Goal: Task Accomplishment & Management: Complete application form

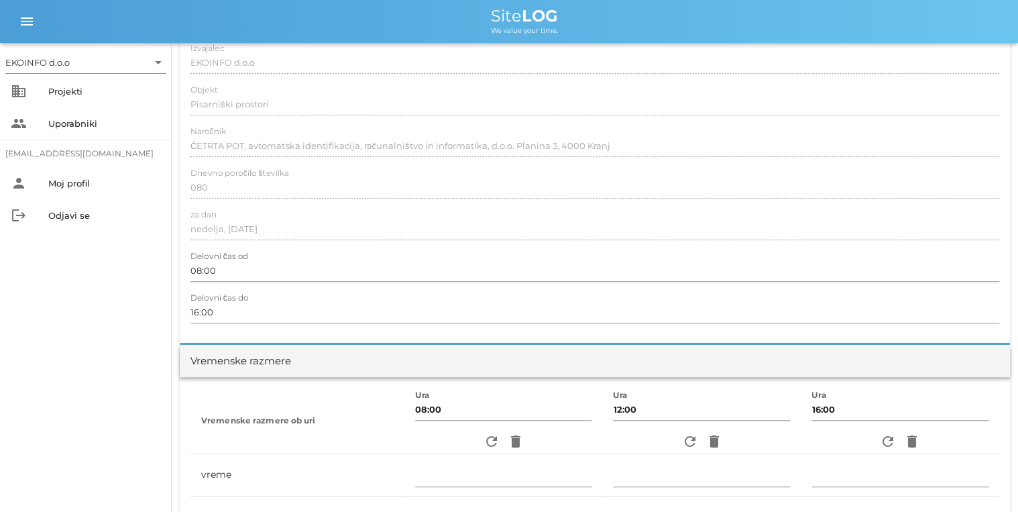
scroll to position [107, 0]
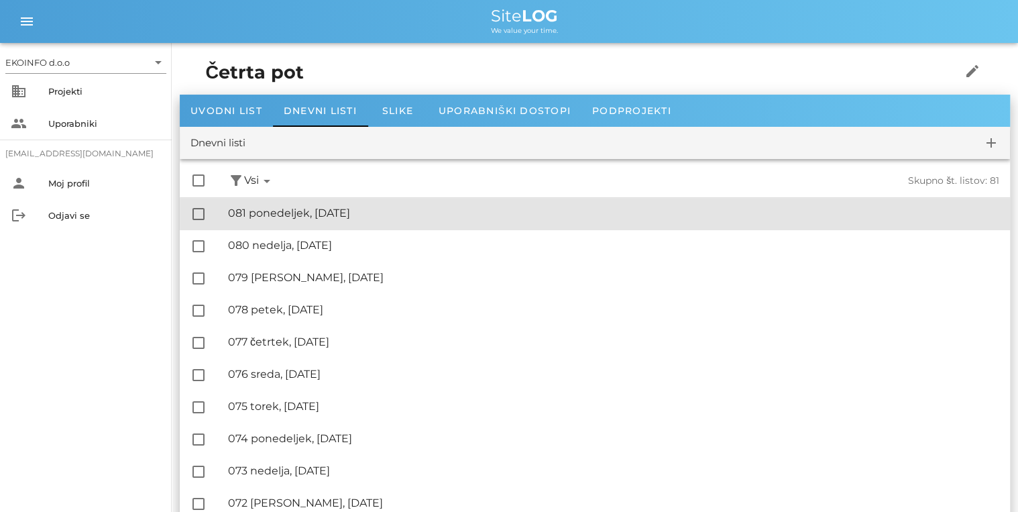
click at [360, 212] on div "🔏 081 ponedeljek, [DATE]" at bounding box center [613, 213] width 771 height 13
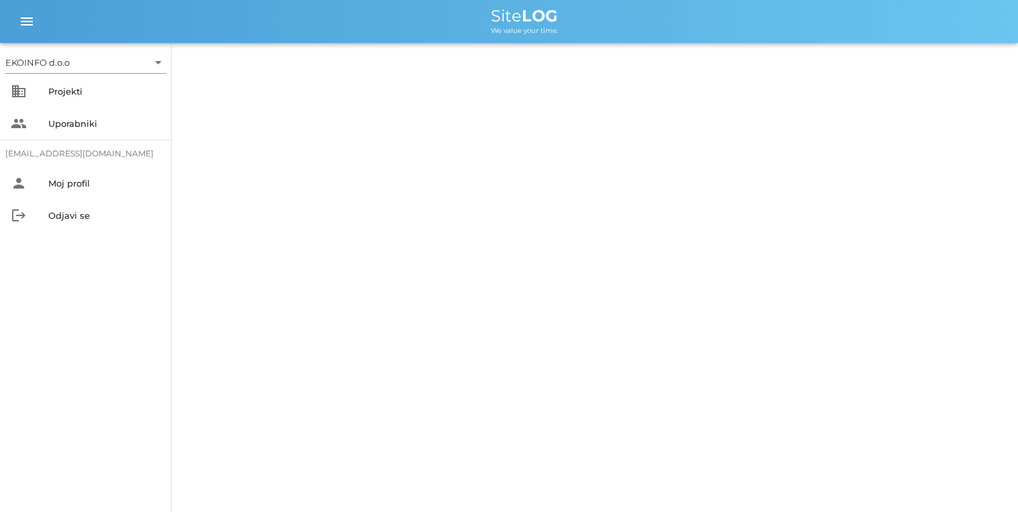
click at [360, 212] on div "EKOINFO d.o.o arrow_drop_down business Projekti people Uporabniki [EMAIL_ADDRES…" at bounding box center [509, 256] width 1018 height 512
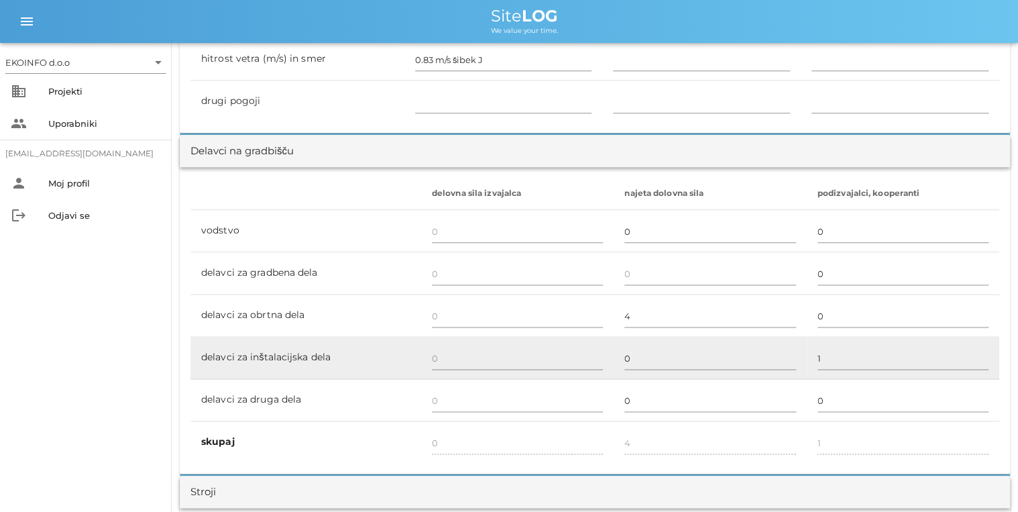
click at [266, 373] on td "delavci za inštalacijska dela" at bounding box center [306, 358] width 231 height 42
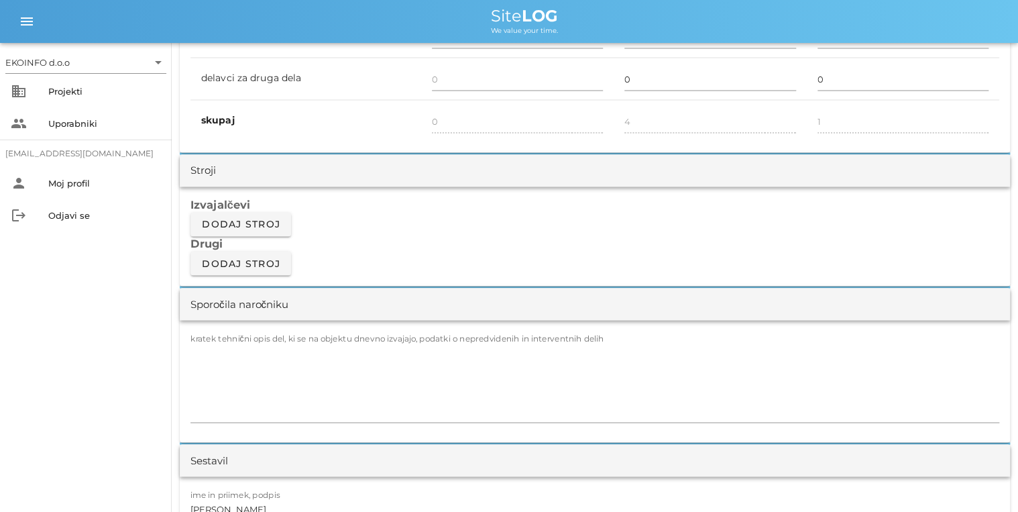
scroll to position [1020, 0]
click at [228, 346] on textarea "kratek tehnični opis del, ki se na objektu dnevno izvajajo, podatki o nepredvid…" at bounding box center [595, 381] width 809 height 80
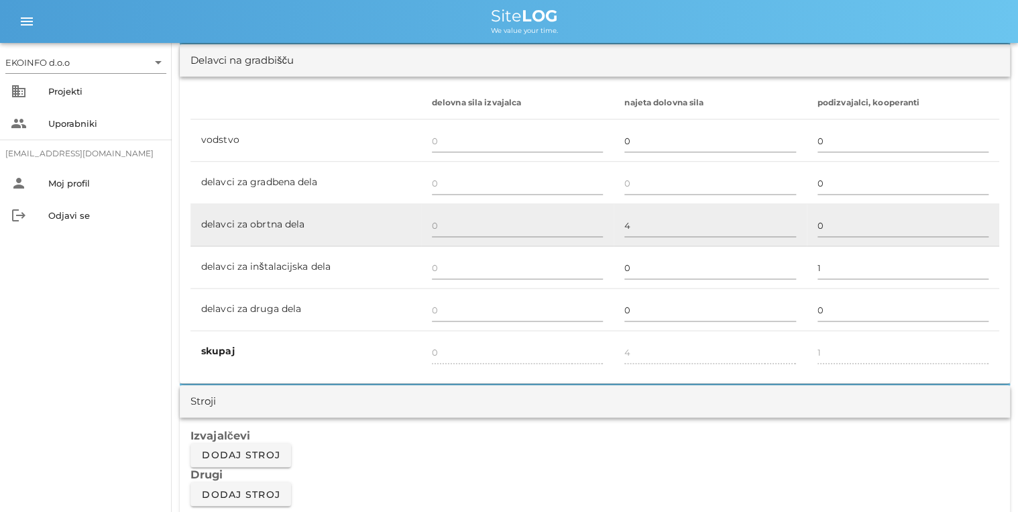
scroll to position [698, 0]
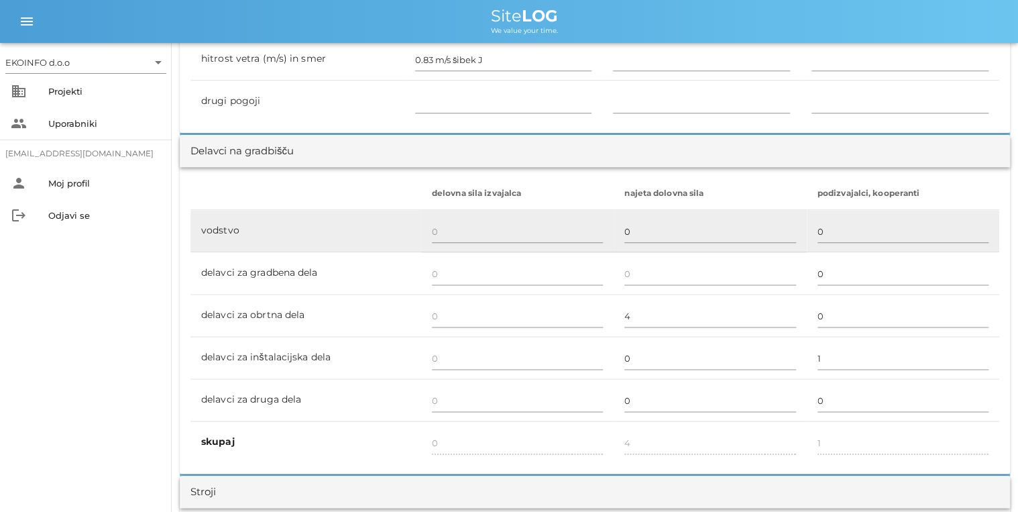
type textarea "- Sestanek Ekoinfo-Četrta pot"
click at [423, 237] on td at bounding box center [517, 231] width 193 height 42
click at [432, 232] on input "text" at bounding box center [517, 231] width 171 height 21
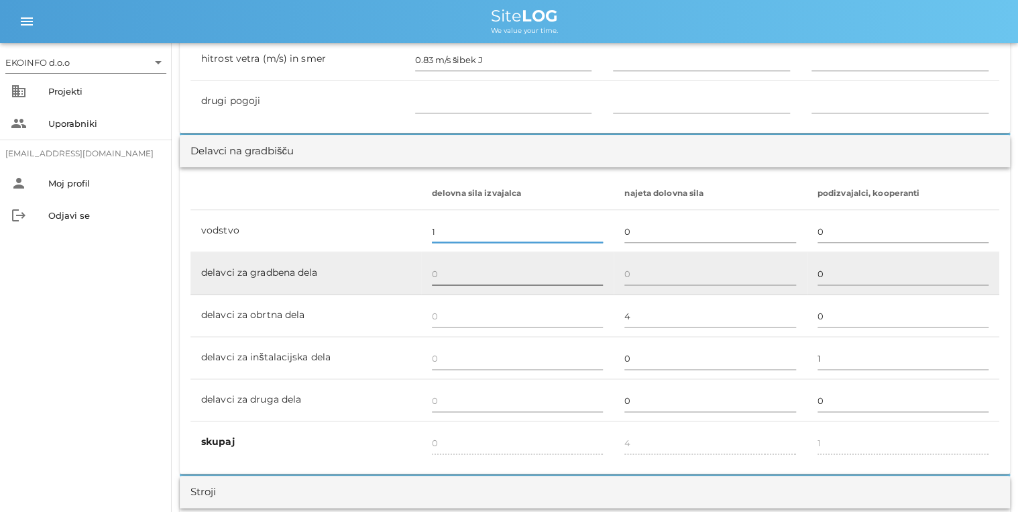
type input "1"
click at [434, 290] on div at bounding box center [517, 288] width 171 height 9
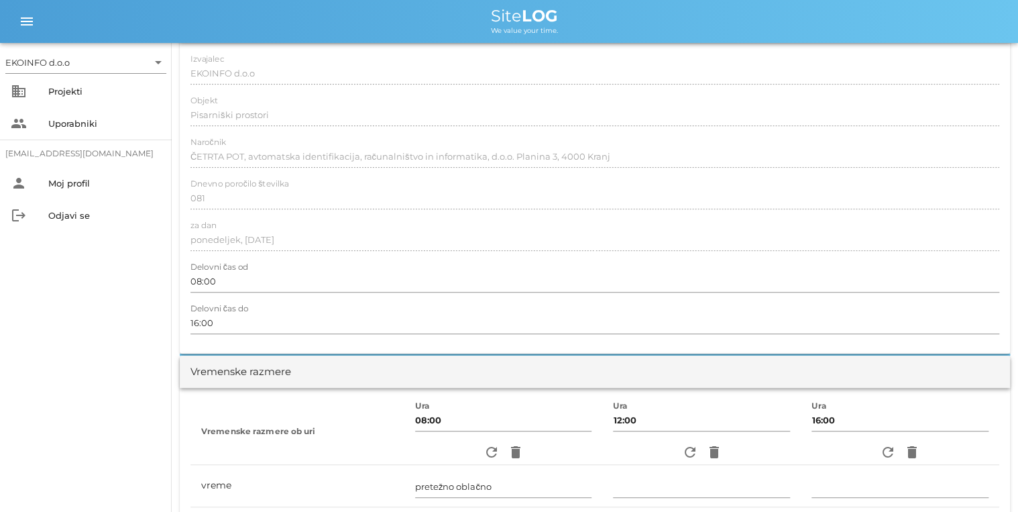
scroll to position [0, 0]
